Goal: Navigation & Orientation: Find specific page/section

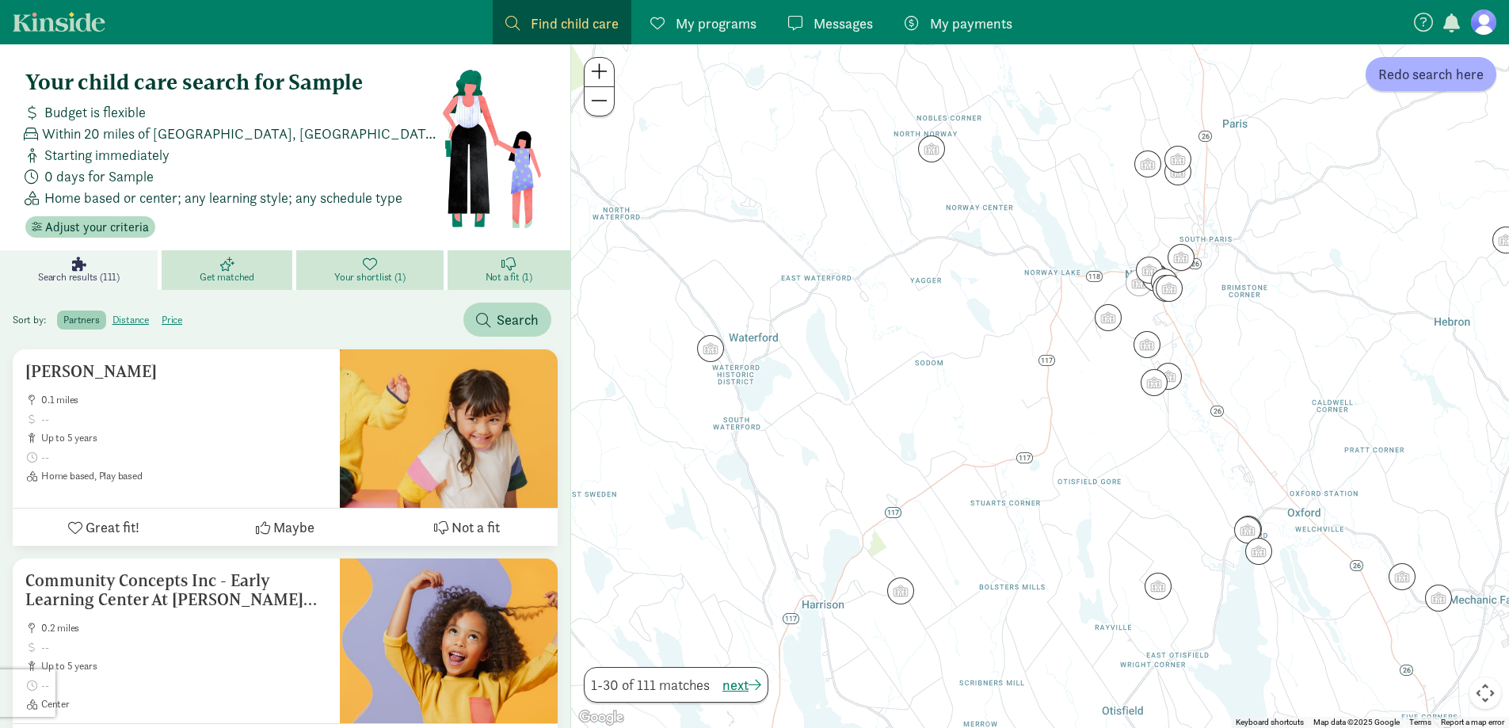
click at [1475, 17] on figure at bounding box center [1483, 22] width 25 height 25
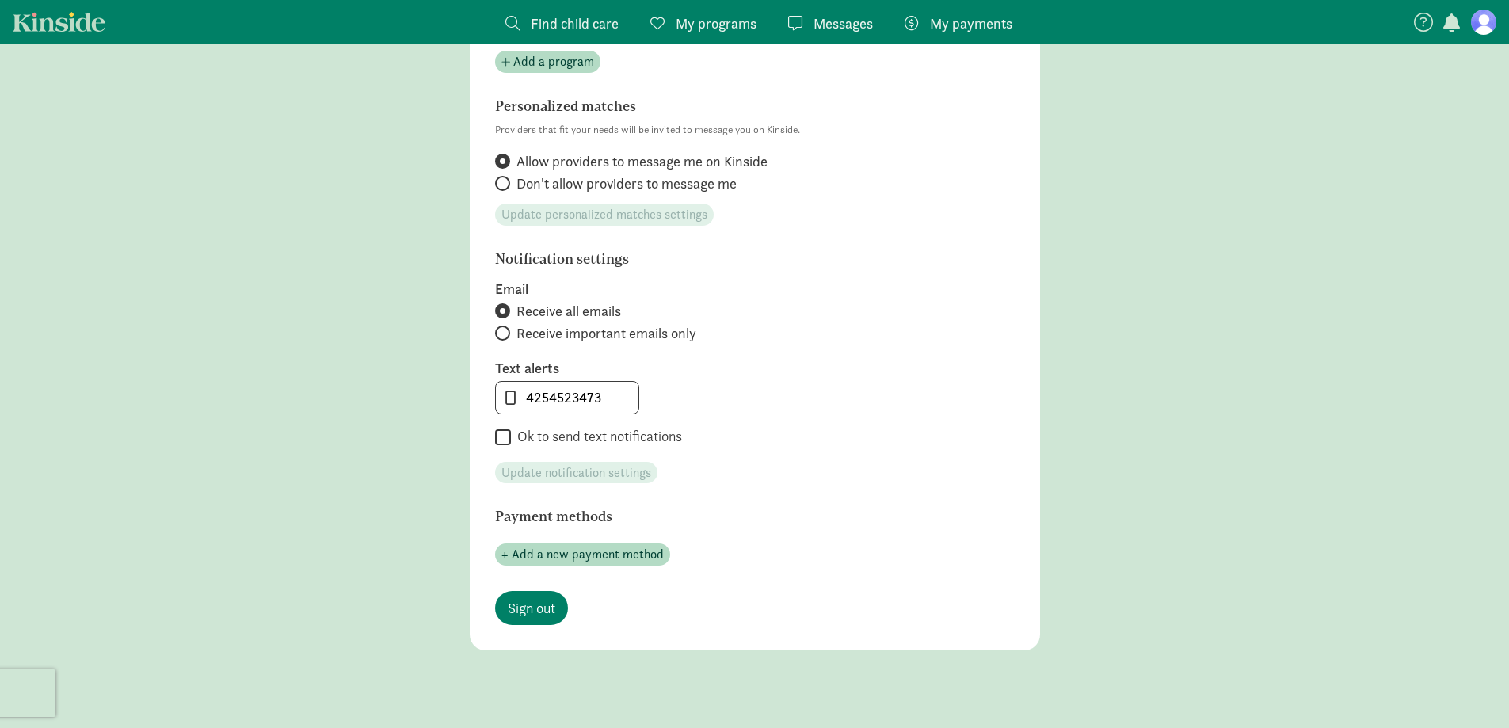
scroll to position [634, 0]
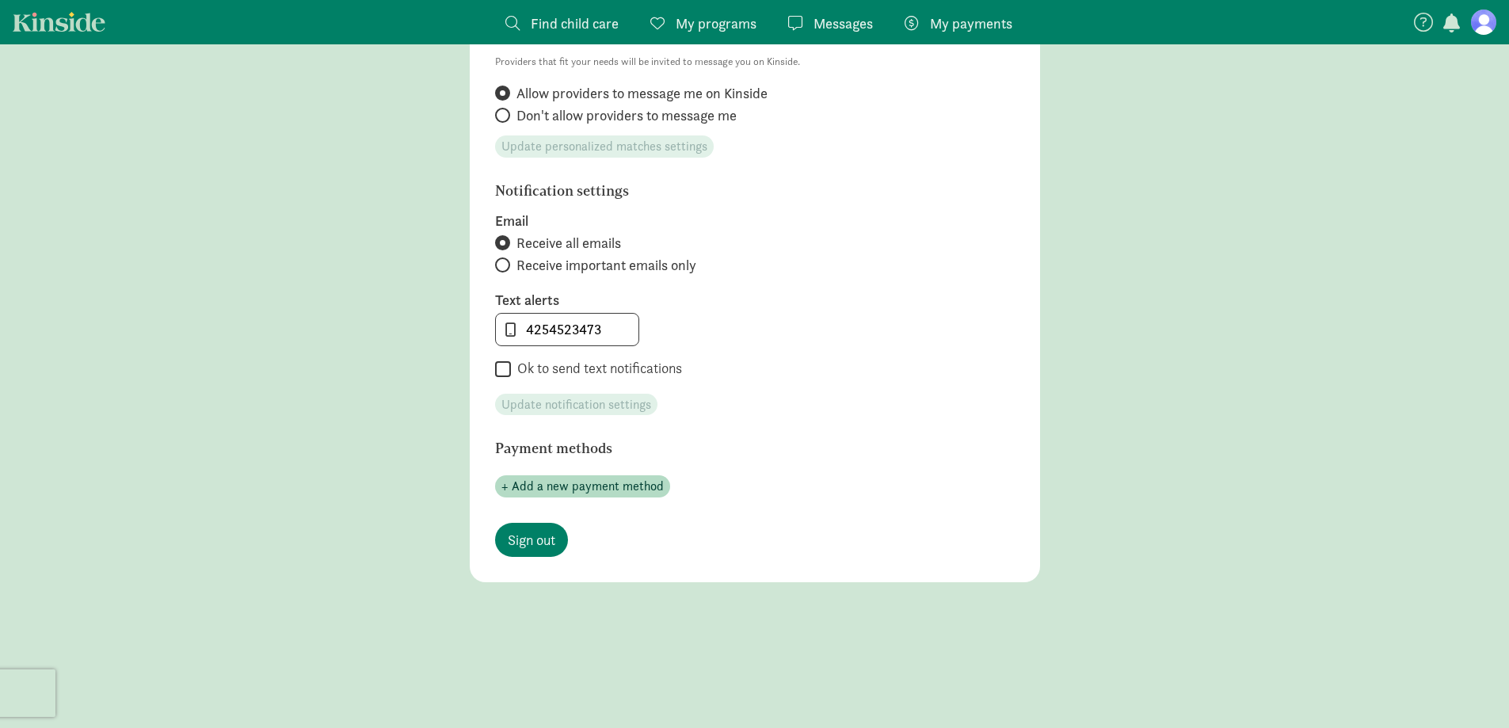
click at [845, 31] on span "Messages" at bounding box center [843, 23] width 59 height 21
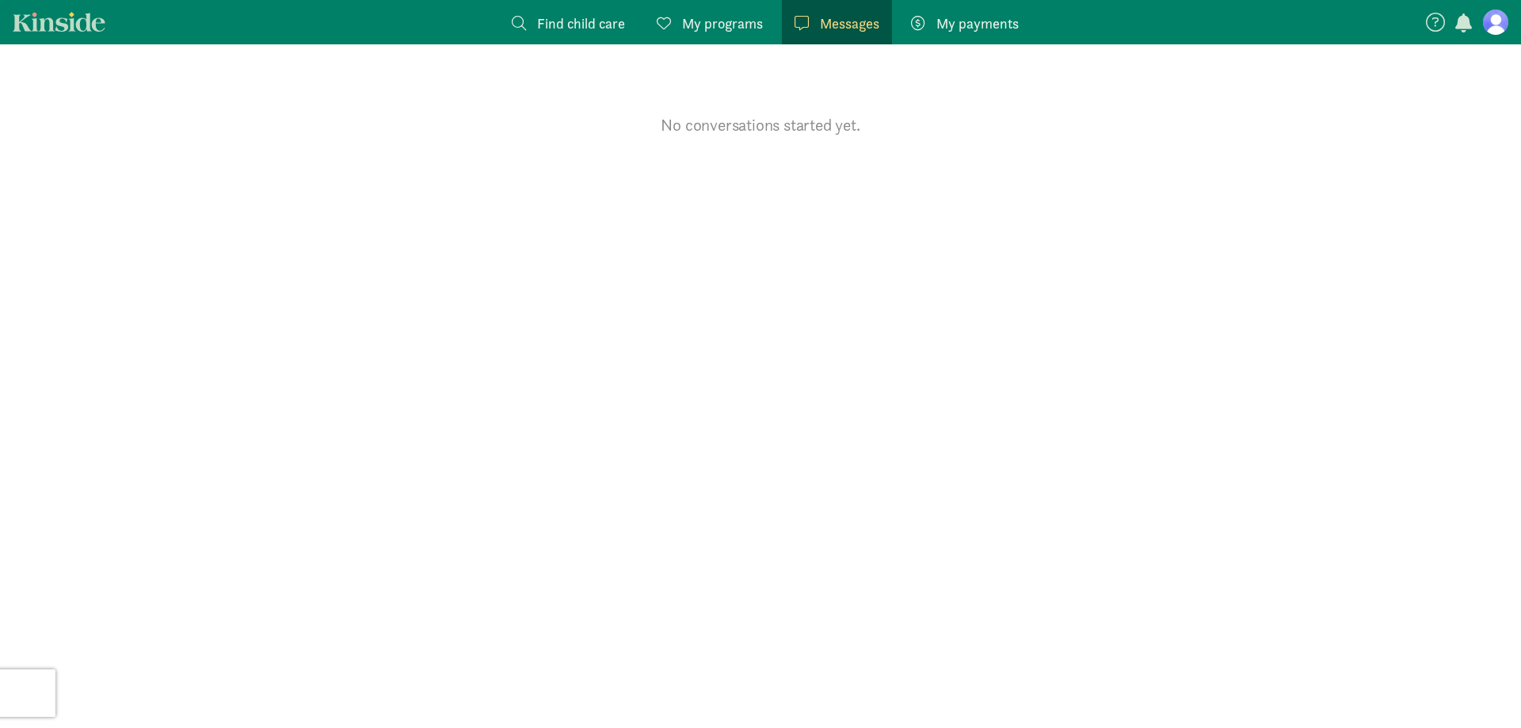
click at [696, 21] on span "My programs" at bounding box center [722, 23] width 81 height 21
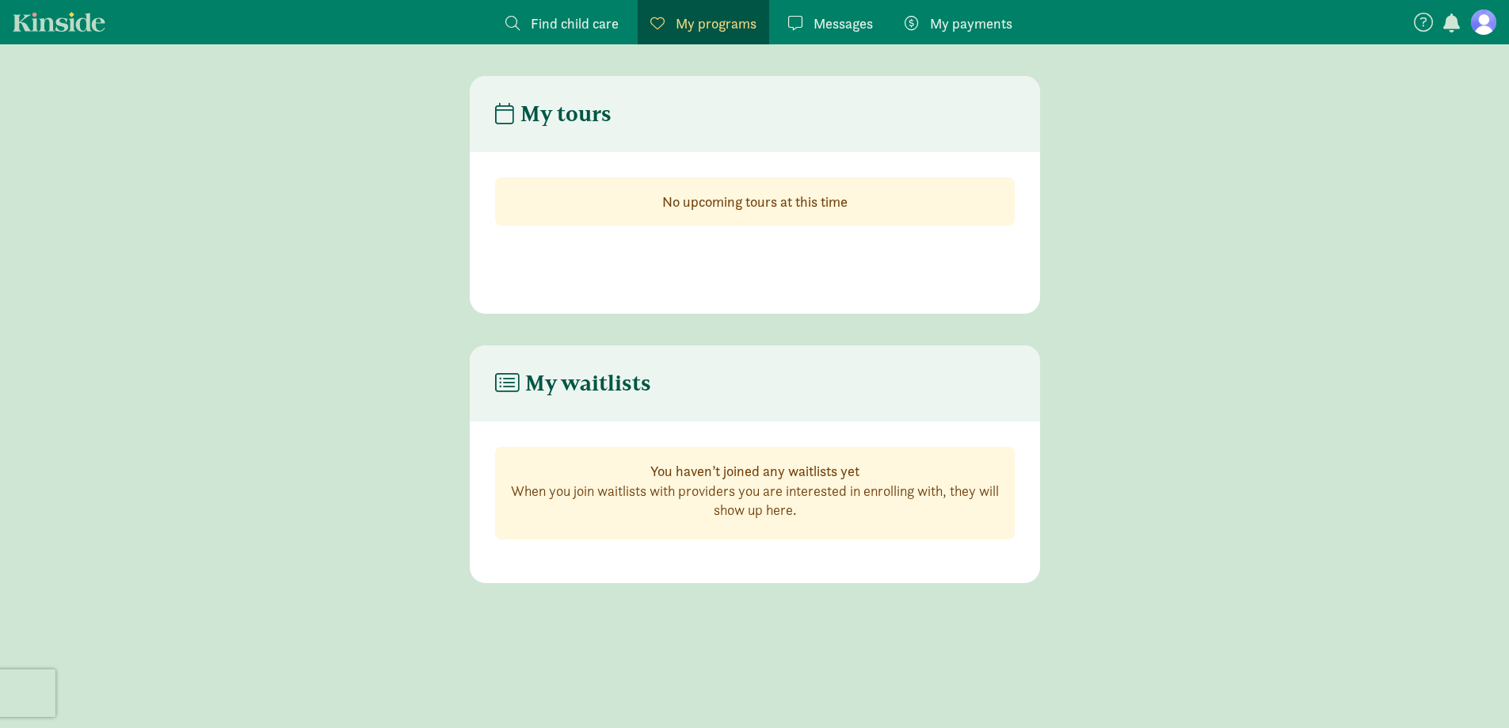
click at [570, 16] on span "Find child care" at bounding box center [575, 23] width 88 height 21
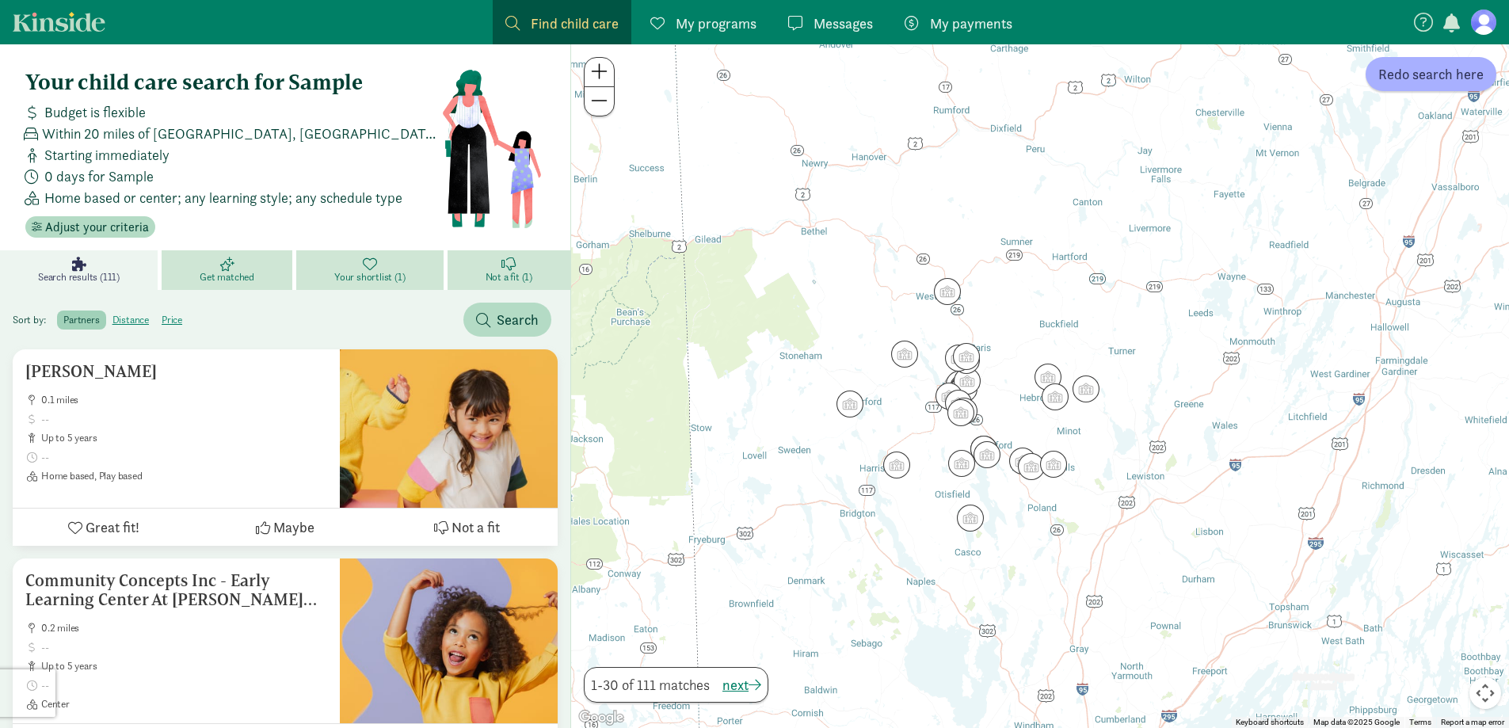
click at [39, 33] on nav "Find child care Find My programs Programs Messages Messages My payments Pay" at bounding box center [754, 22] width 1509 height 44
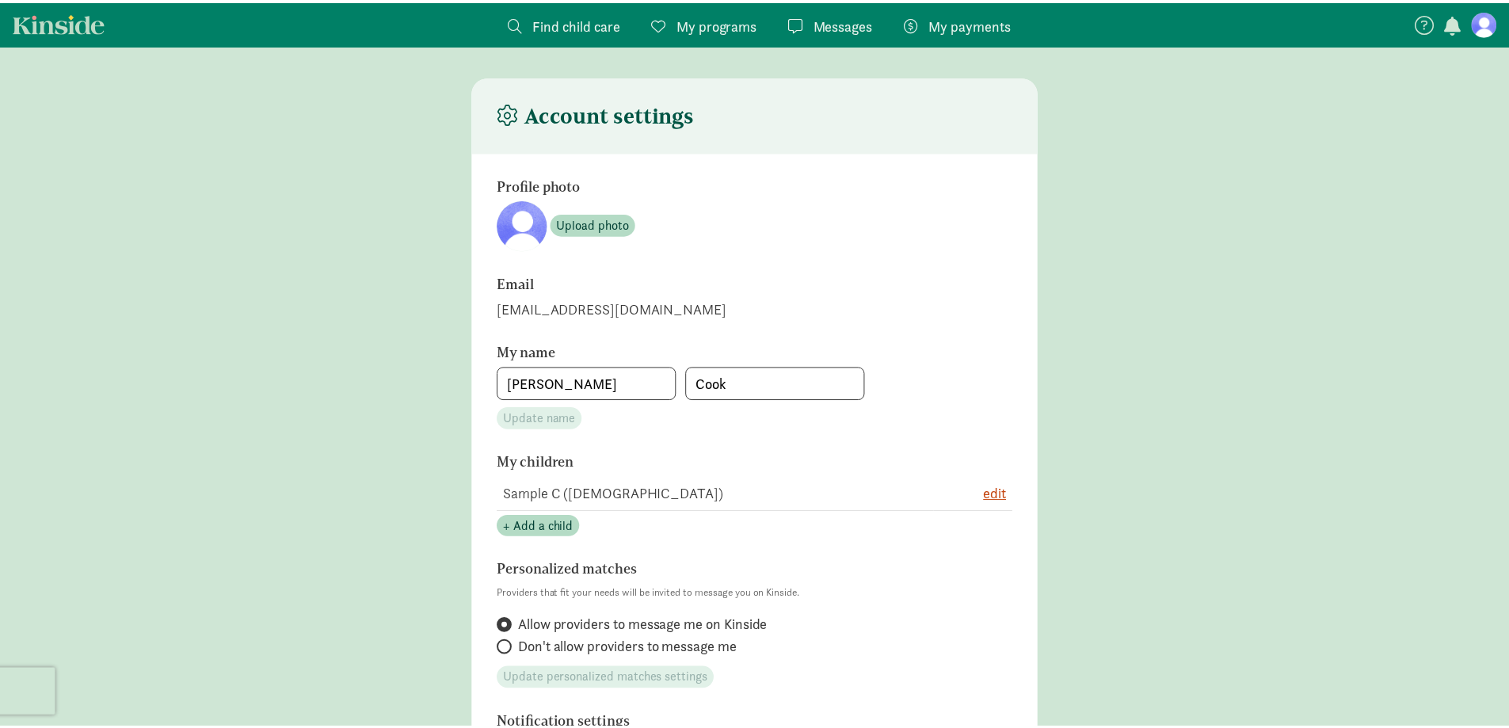
scroll to position [564, 0]
